Goal: Task Accomplishment & Management: Use online tool/utility

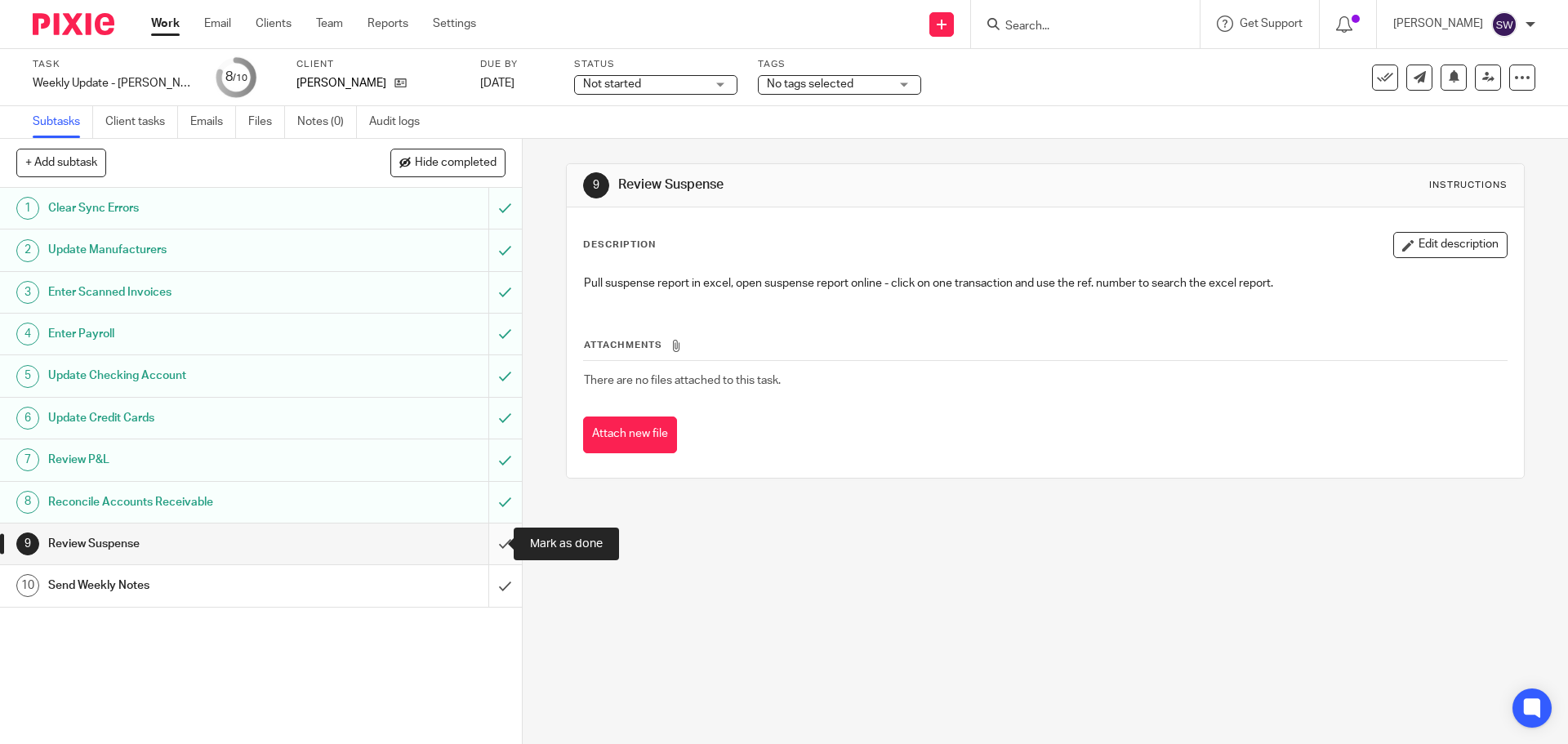
click at [485, 547] on input "submit" at bounding box center [261, 544] width 522 height 41
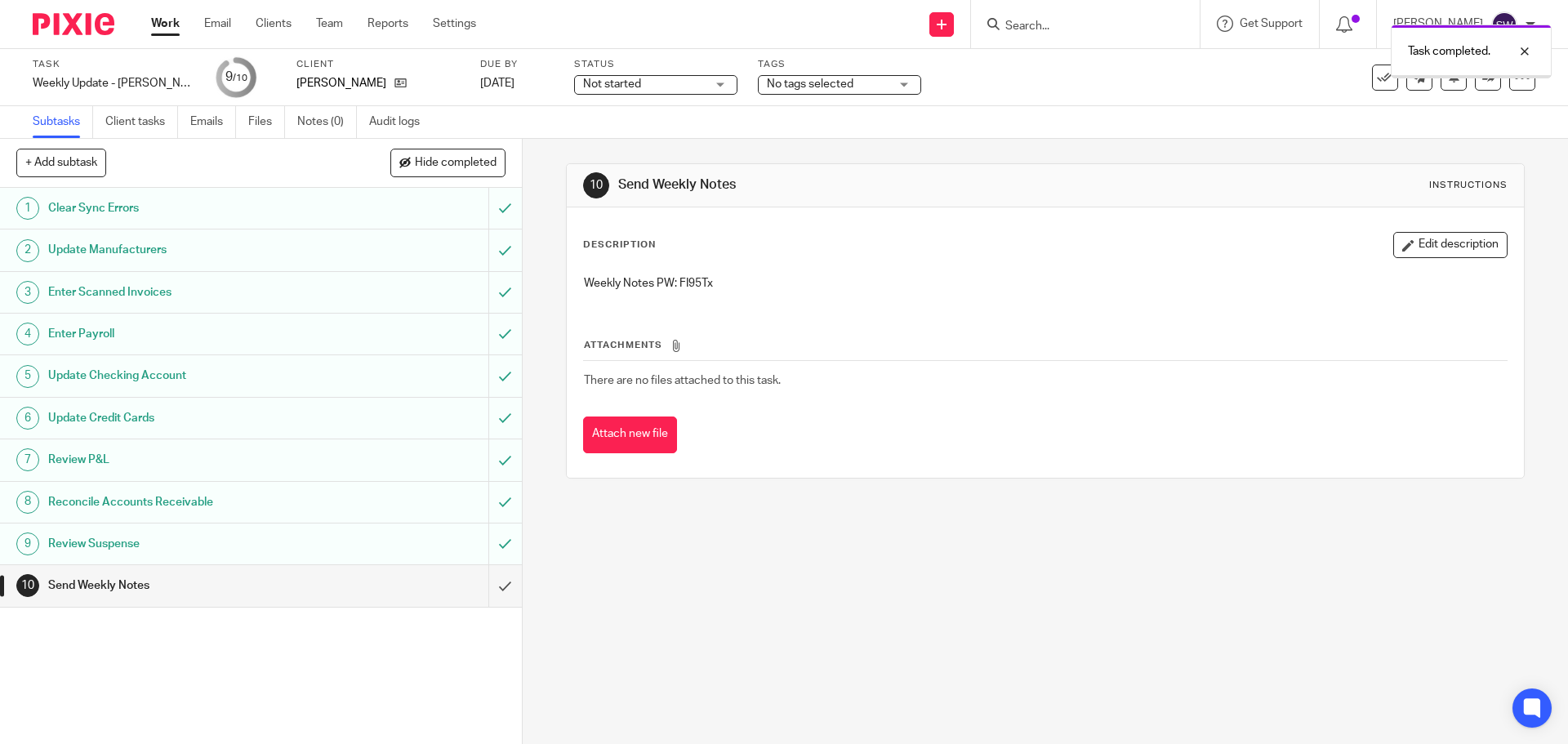
click at [703, 279] on p "Weekly Notes PW: FI95Tx" at bounding box center [1045, 284] width 922 height 16
copy p "FI95Tx"
click at [967, 537] on div "10 Send Weekly Notes Instructions Description Edit description Weekly Notes PW:…" at bounding box center [1045, 442] width 1046 height 606
click at [495, 578] on input "submit" at bounding box center [261, 586] width 522 height 41
